Goal: Complete application form: Complete application form

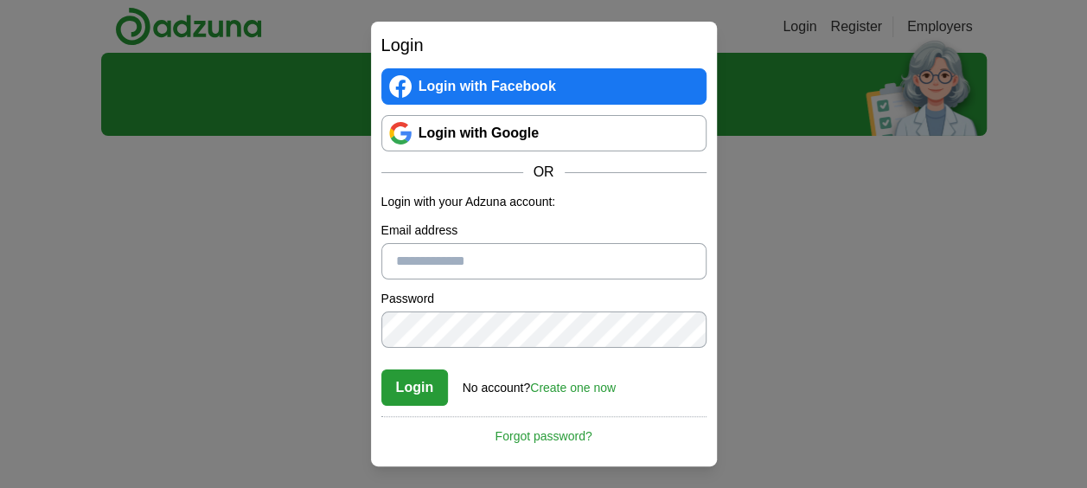
type input "**********"
click at [410, 386] on button "Login" at bounding box center [414, 387] width 67 height 36
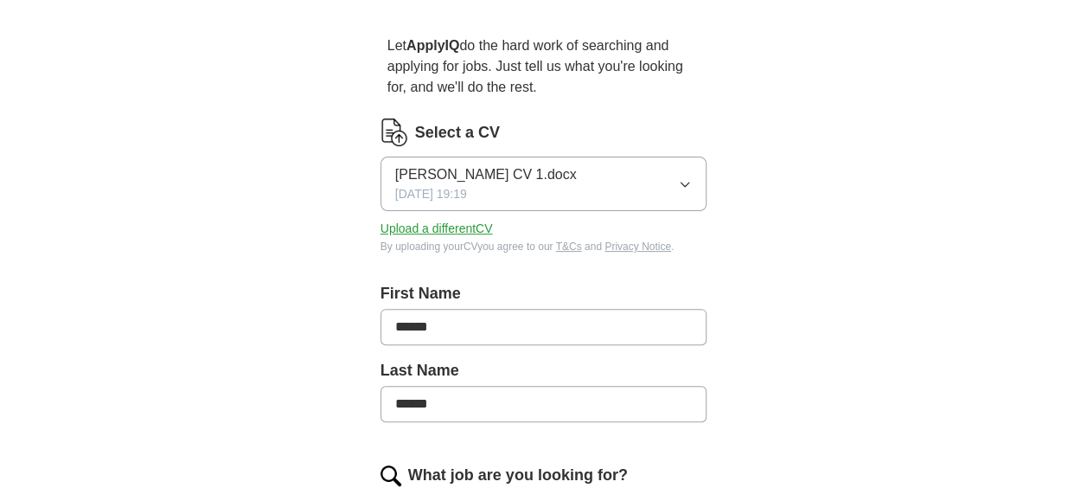
scroll to position [173, 0]
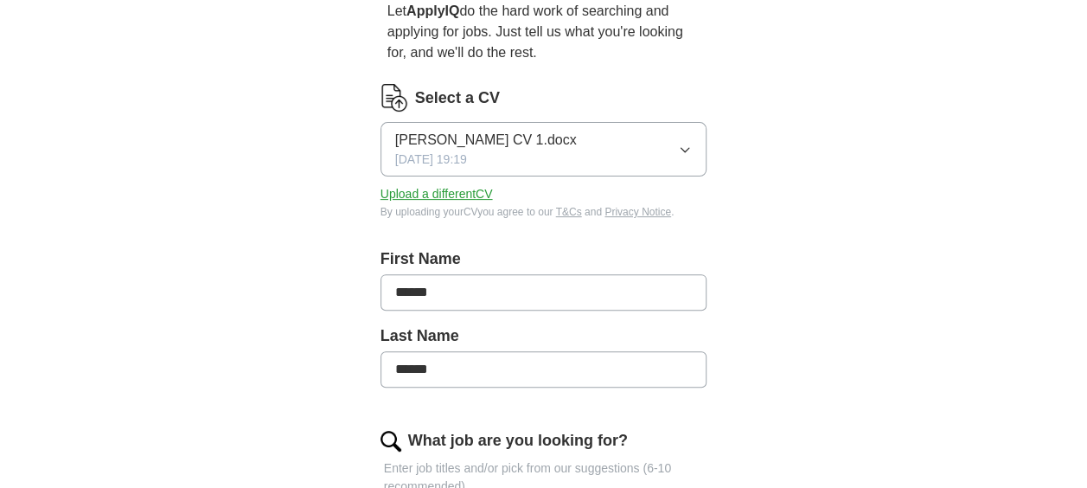
click at [464, 189] on button "Upload a different CV" at bounding box center [437, 194] width 112 height 18
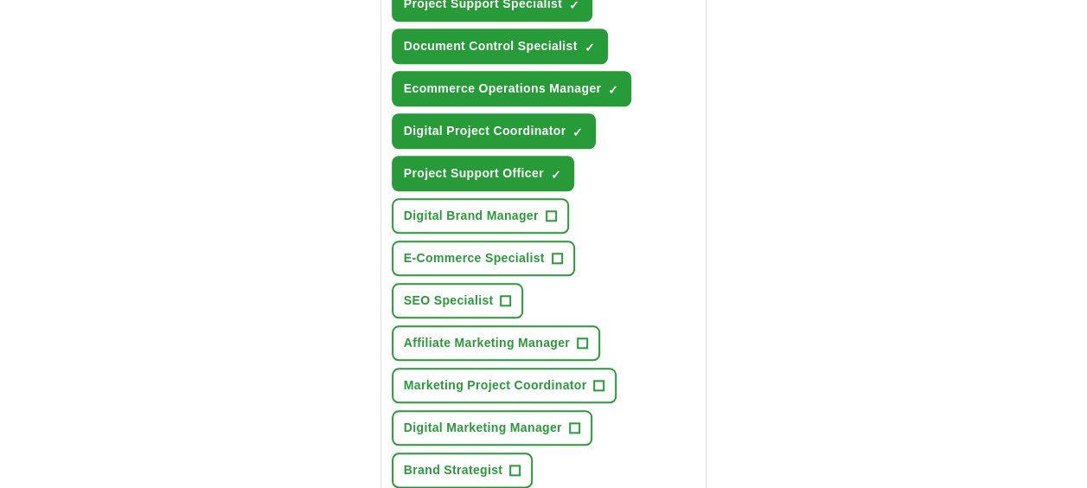
scroll to position [778, 0]
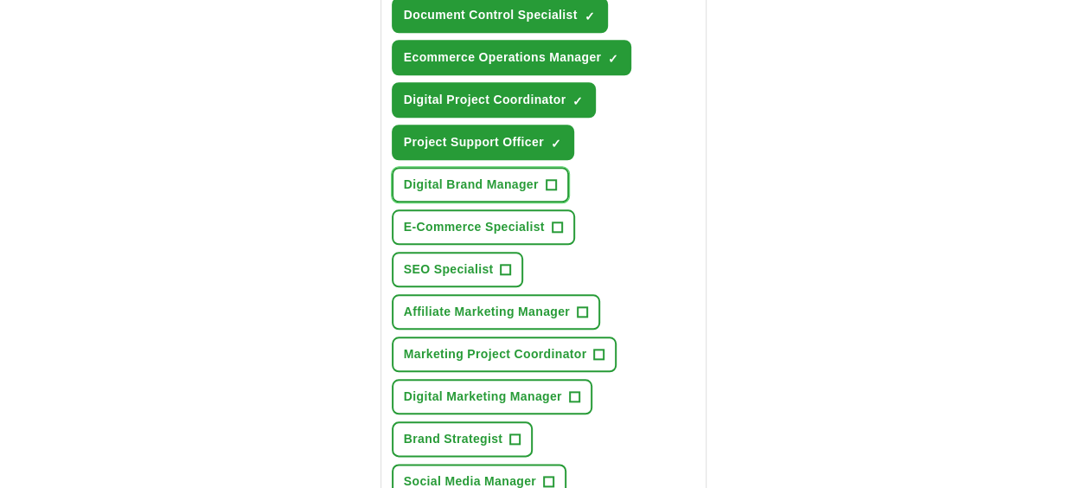
click at [546, 180] on span "+" at bounding box center [551, 185] width 10 height 14
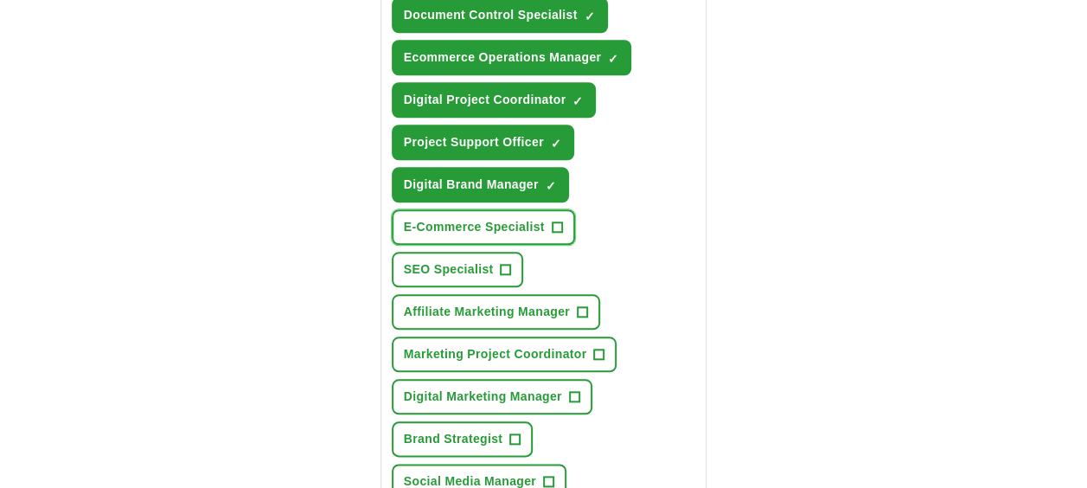
click at [552, 226] on span "+" at bounding box center [557, 228] width 10 height 14
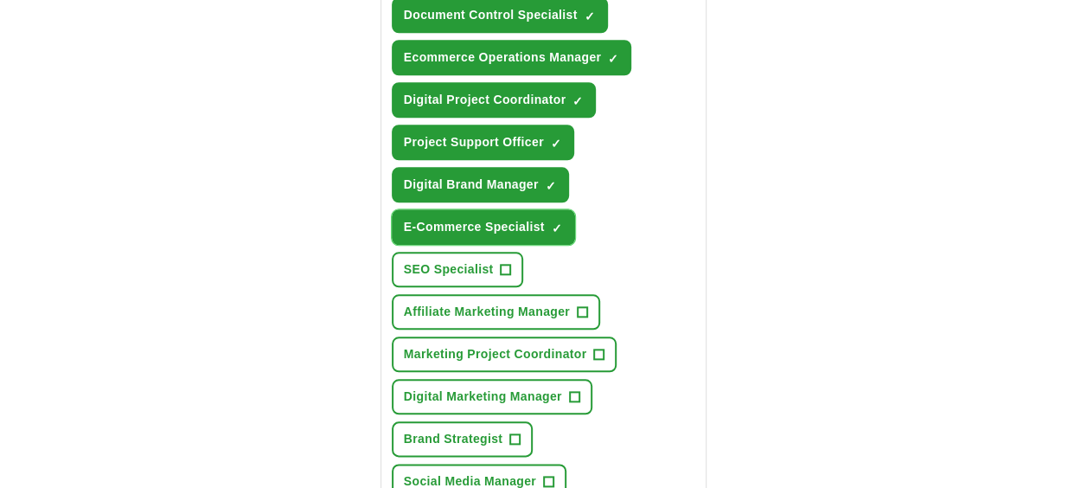
scroll to position [865, 0]
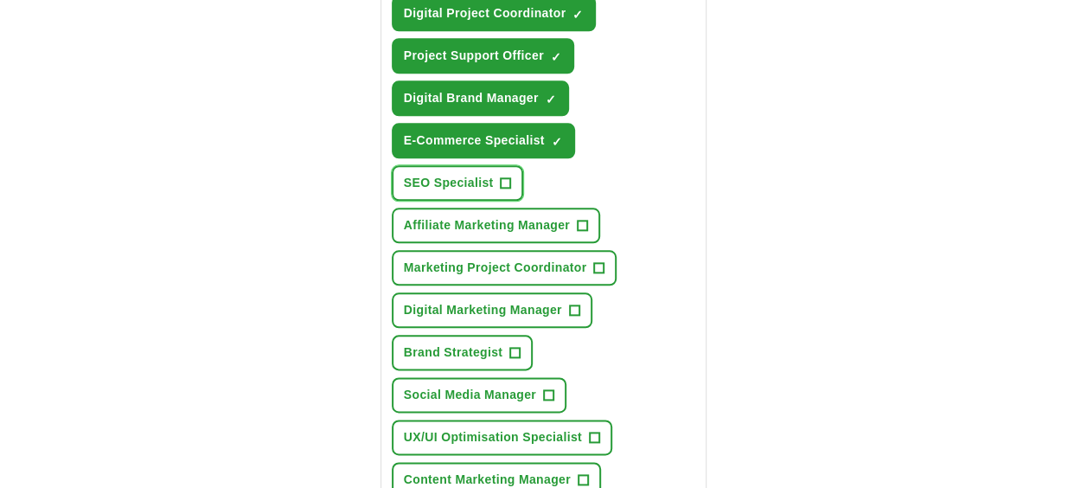
click at [502, 180] on span "+" at bounding box center [506, 183] width 10 height 14
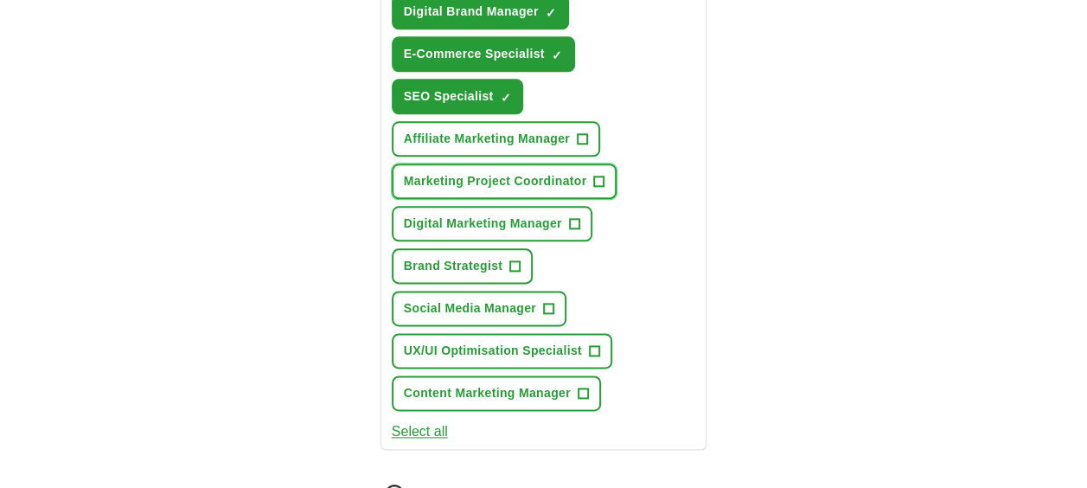
click at [600, 176] on span "+" at bounding box center [599, 182] width 10 height 14
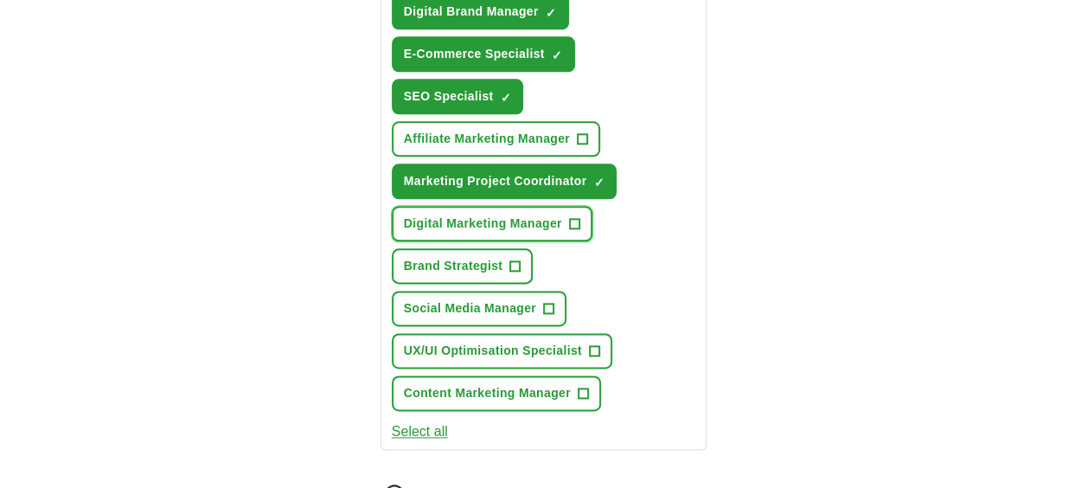
click at [572, 217] on span "+" at bounding box center [574, 224] width 10 height 14
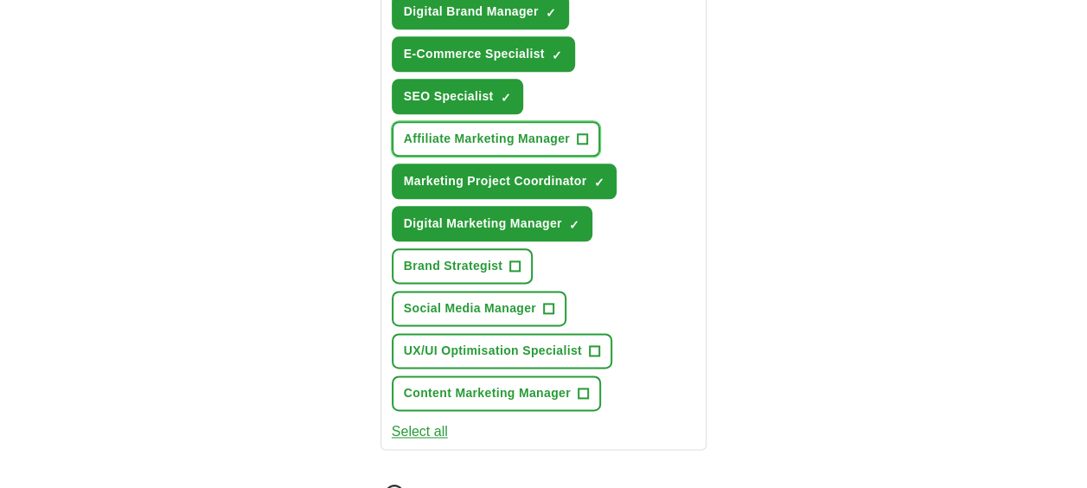
click at [588, 134] on button "Affiliate Marketing Manager +" at bounding box center [496, 138] width 208 height 35
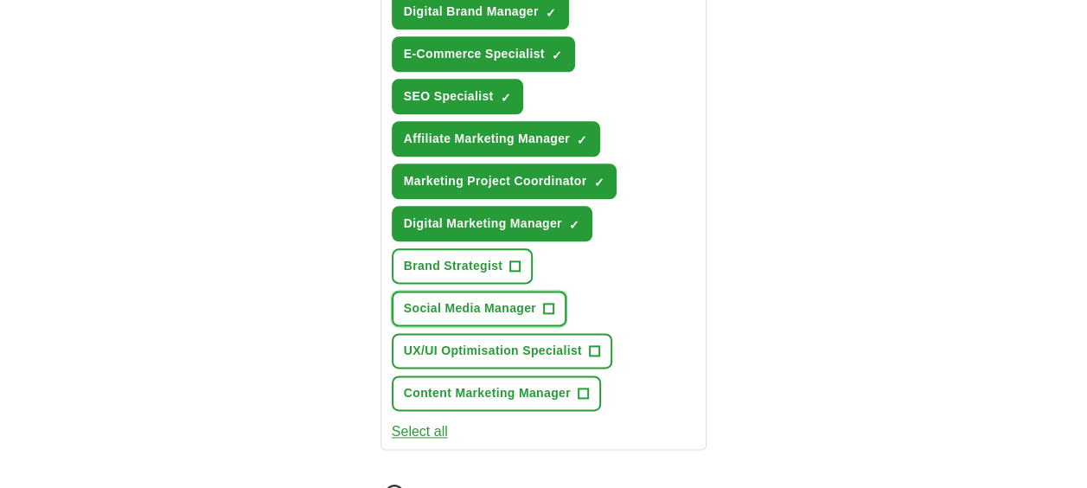
click at [541, 302] on button "Social Media Manager +" at bounding box center [479, 308] width 175 height 35
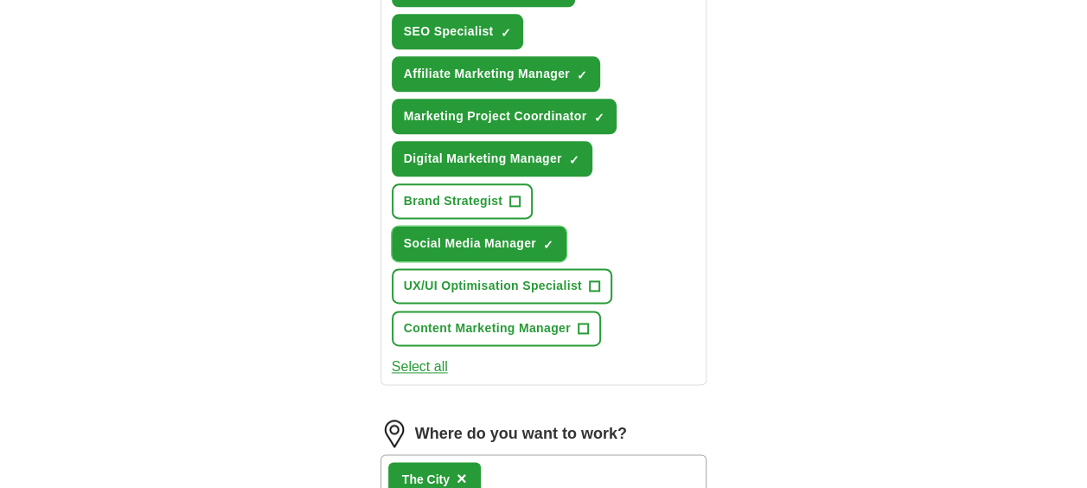
scroll to position [1038, 0]
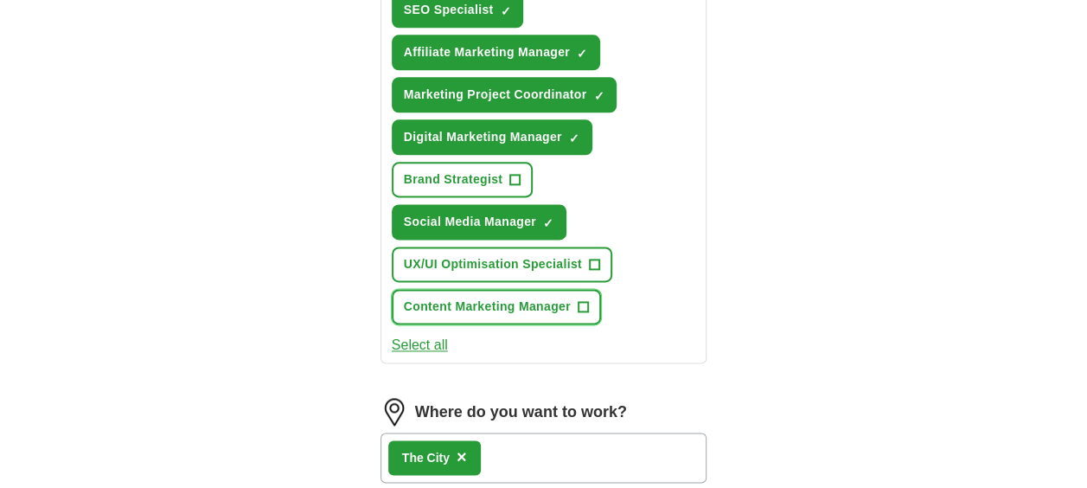
click at [581, 300] on span "+" at bounding box center [583, 307] width 10 height 14
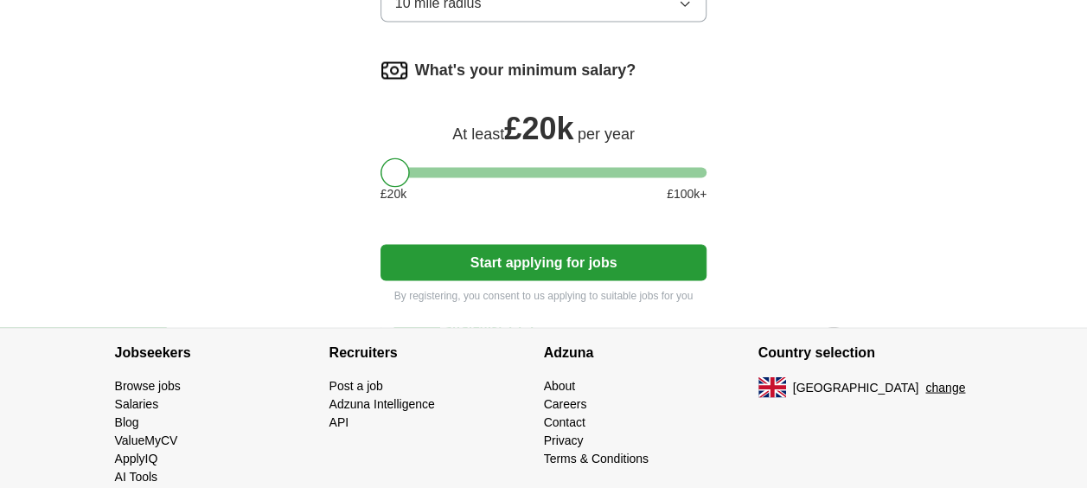
scroll to position [1576, 0]
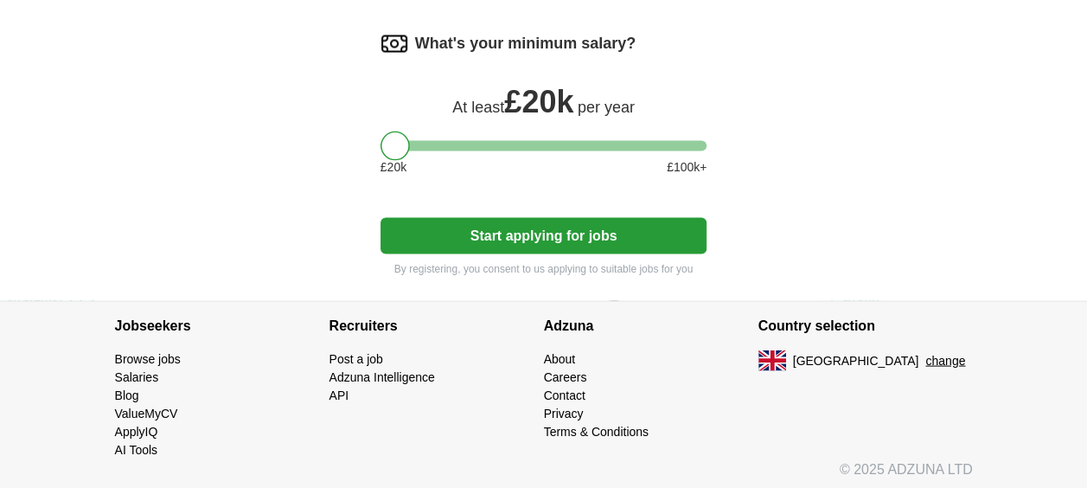
click at [555, 236] on button "Start applying for jobs" at bounding box center [544, 235] width 327 height 36
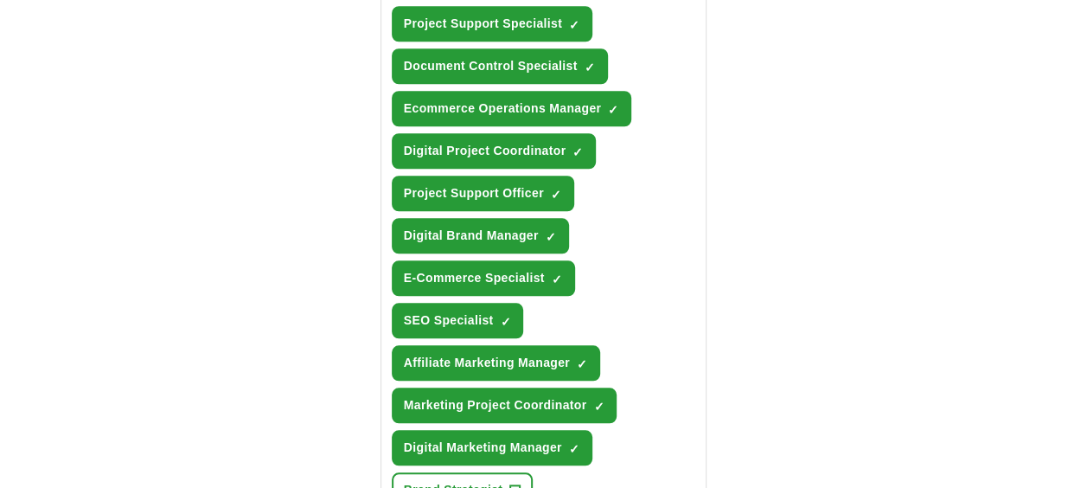
scroll to position [818, 0]
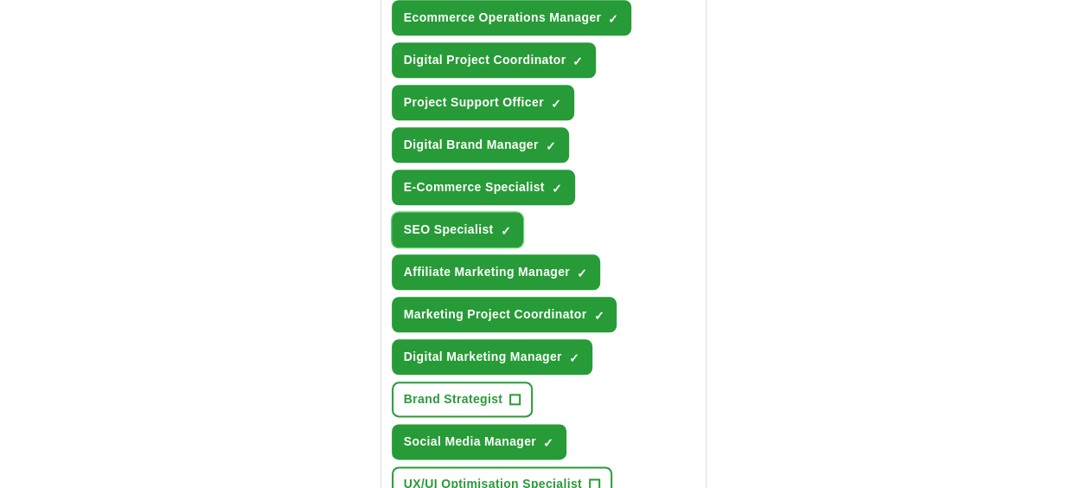
click at [493, 227] on button "SEO Specialist ✓ ×" at bounding box center [458, 229] width 132 height 35
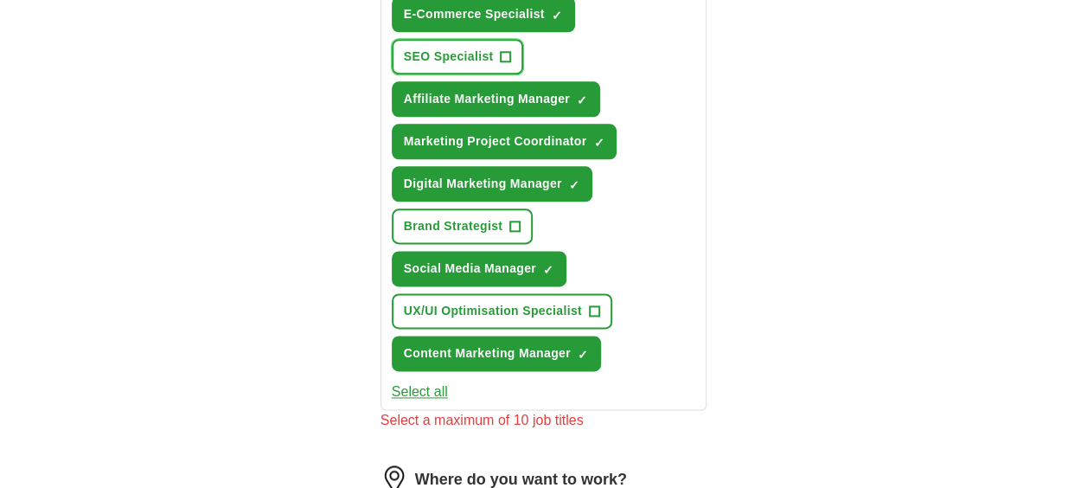
scroll to position [905, 0]
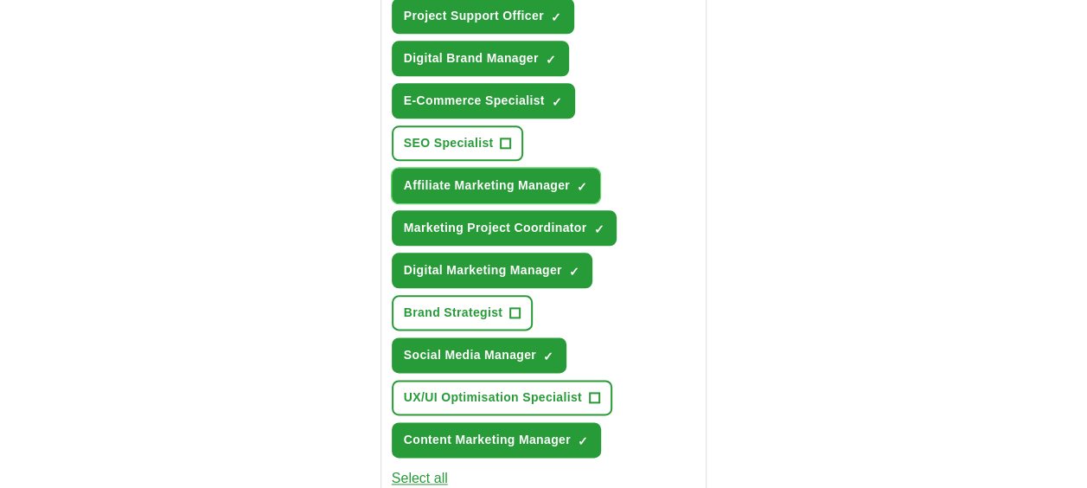
click at [574, 171] on button "Affiliate Marketing Manager ✓ ×" at bounding box center [496, 185] width 208 height 35
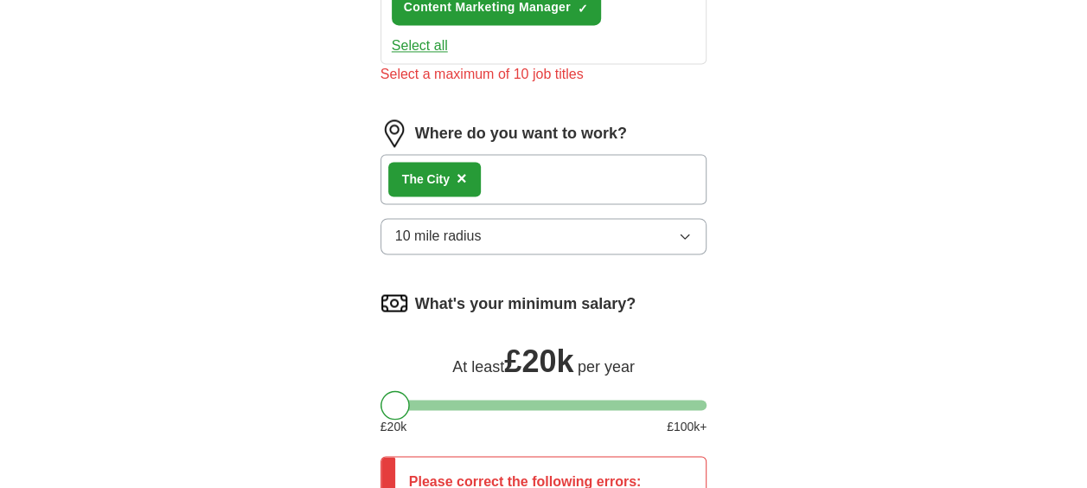
scroll to position [1596, 0]
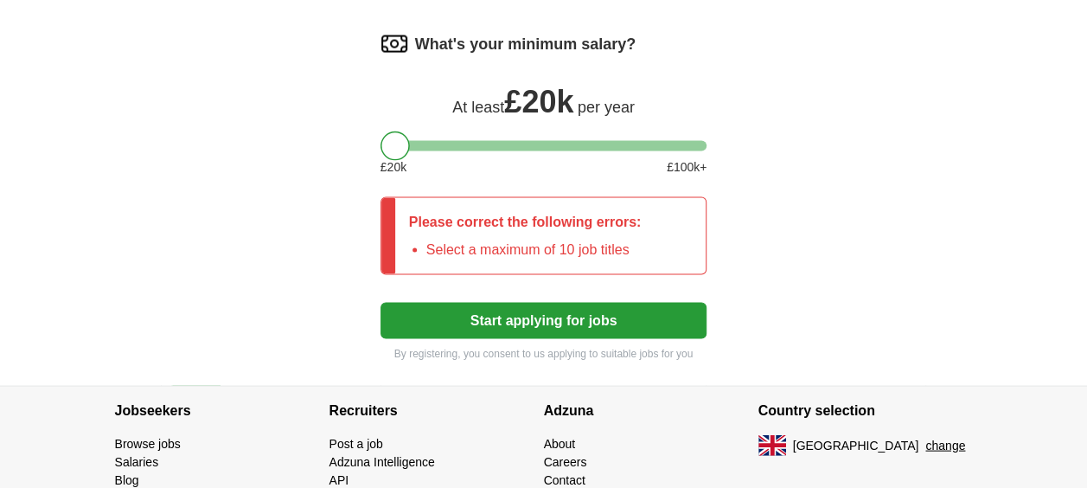
click at [655, 318] on button "Start applying for jobs" at bounding box center [544, 320] width 327 height 36
click at [504, 306] on button "Start applying for jobs" at bounding box center [544, 320] width 327 height 36
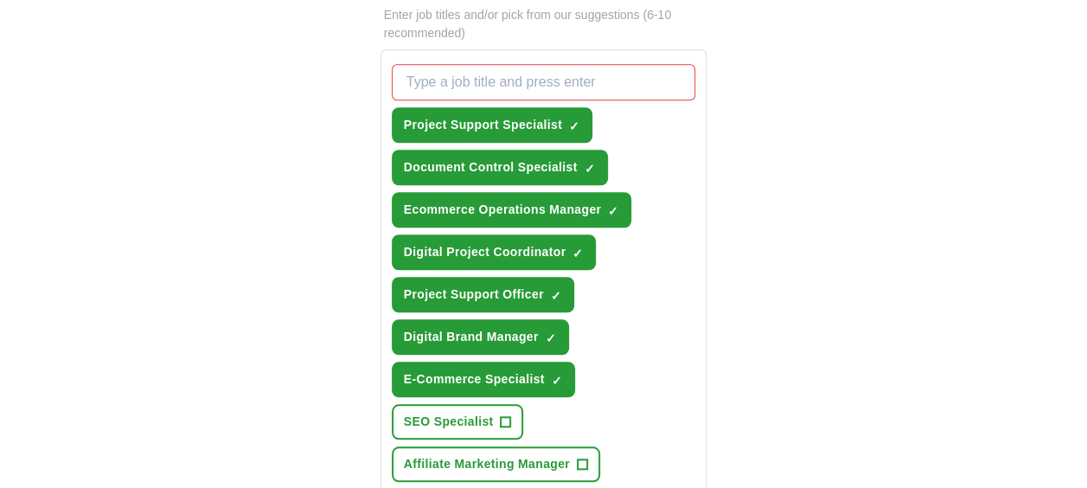
scroll to position [645, 0]
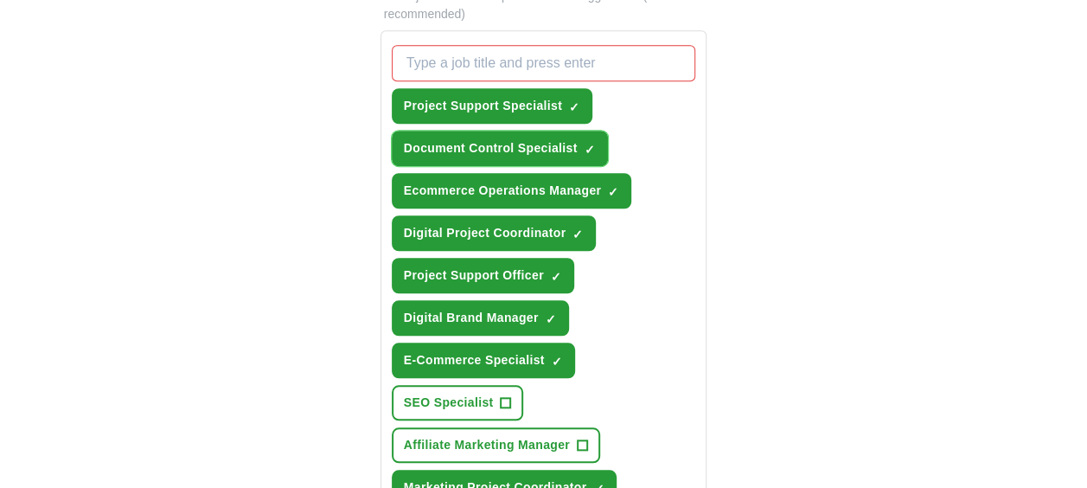
click at [0, 0] on span "×" at bounding box center [0, 0] width 0 height 0
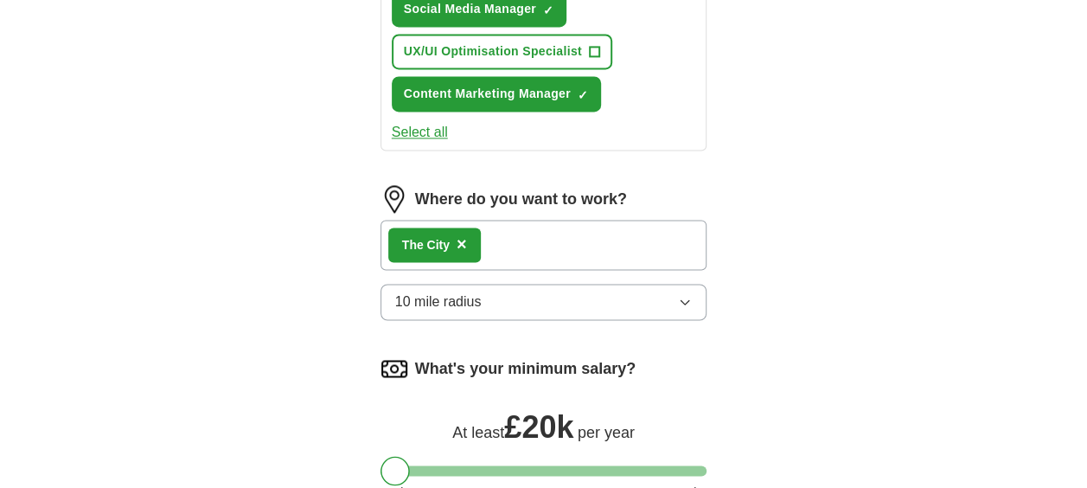
scroll to position [1576, 0]
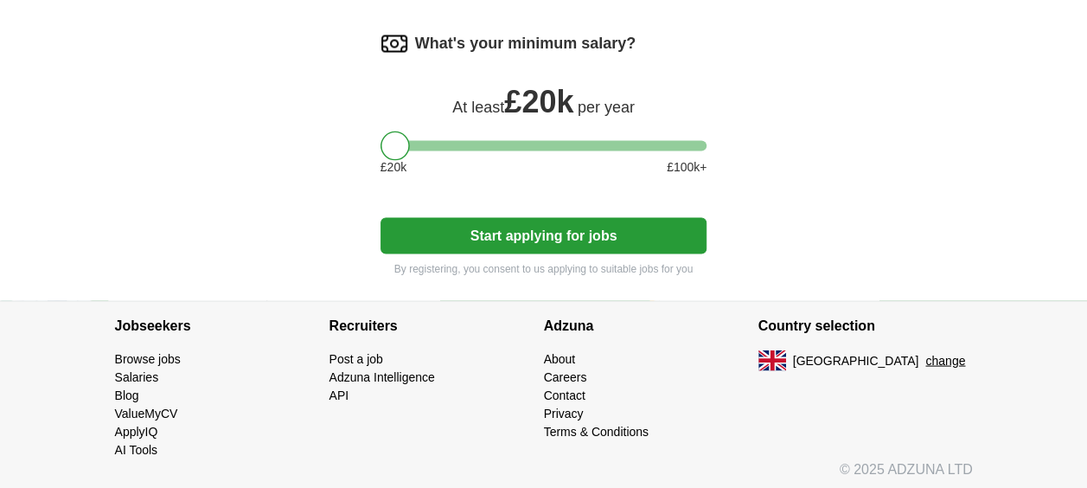
click at [586, 222] on button "Start applying for jobs" at bounding box center [544, 235] width 327 height 36
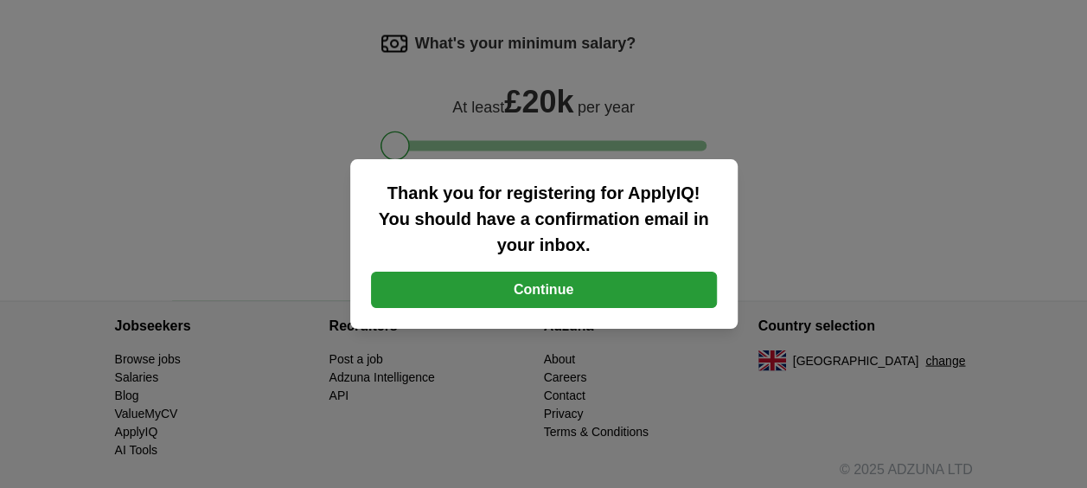
click at [544, 295] on button "Continue" at bounding box center [544, 290] width 346 height 36
